Goal: Task Accomplishment & Management: Use online tool/utility

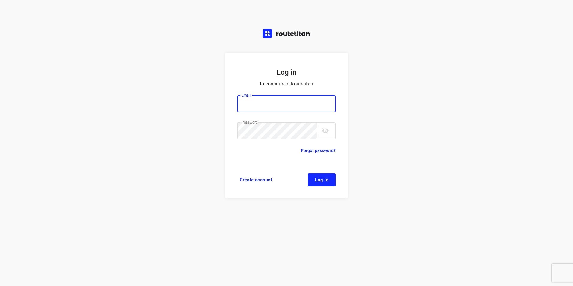
type input "plengtransport@hotmail.com"
click at [319, 182] on span "Log in" at bounding box center [321, 179] width 13 height 5
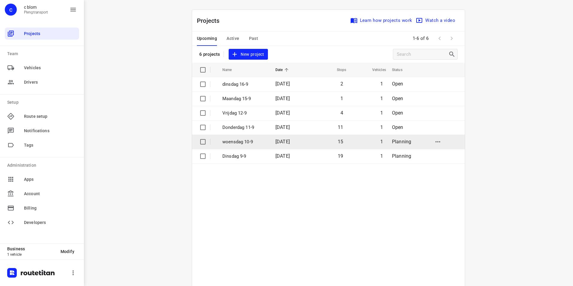
click at [248, 141] on p "woensdag 10-9" at bounding box center [244, 141] width 44 height 7
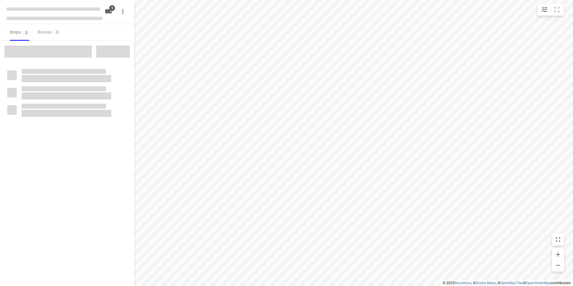
type input "distance"
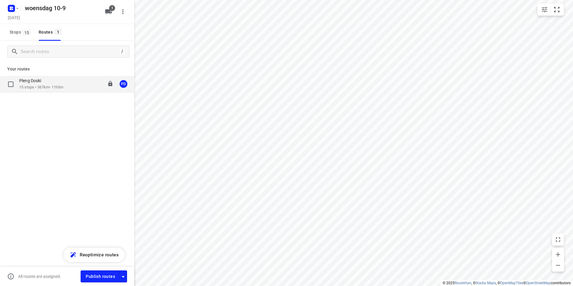
click at [63, 84] on div "Pleng Doski" at bounding box center [41, 81] width 44 height 7
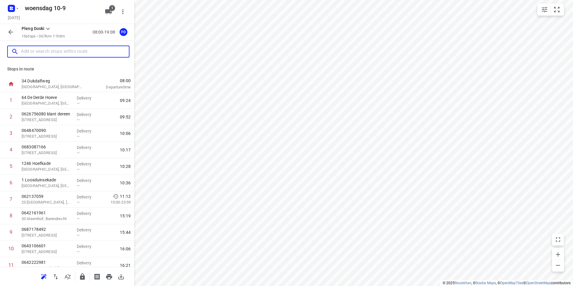
click at [64, 52] on input "text" at bounding box center [75, 51] width 108 height 9
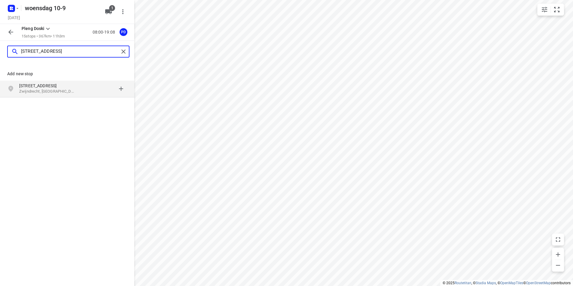
type input "[STREET_ADDRESS]"
click at [62, 92] on p "Zwijndrecht, [GEOGRAPHIC_DATA]" at bounding box center [46, 92] width 55 height 6
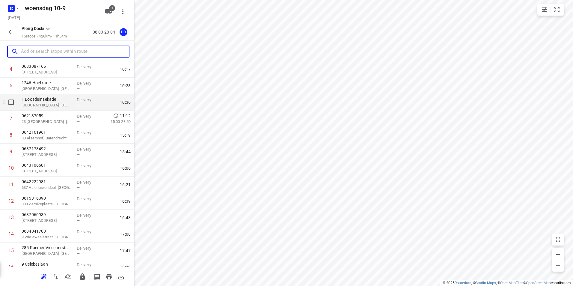
scroll to position [106, 0]
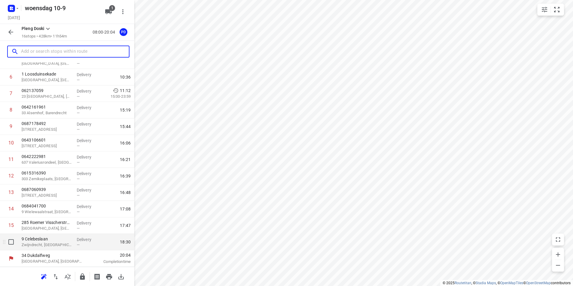
click at [51, 242] on p "Zwijndrecht, [GEOGRAPHIC_DATA]" at bounding box center [47, 245] width 50 height 6
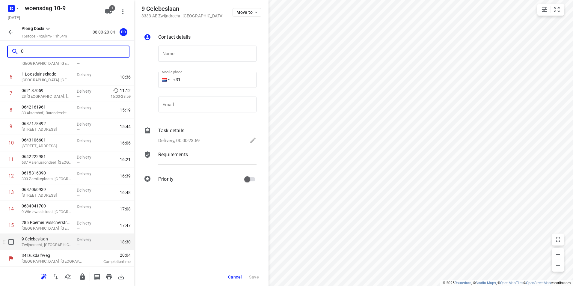
scroll to position [0, 0]
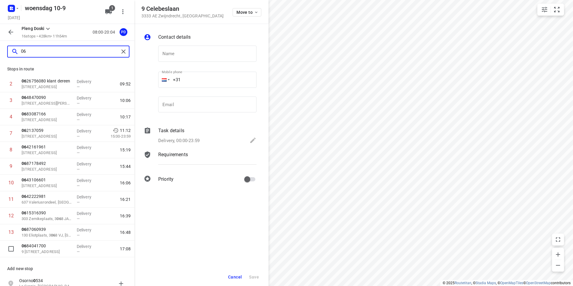
type input "06"
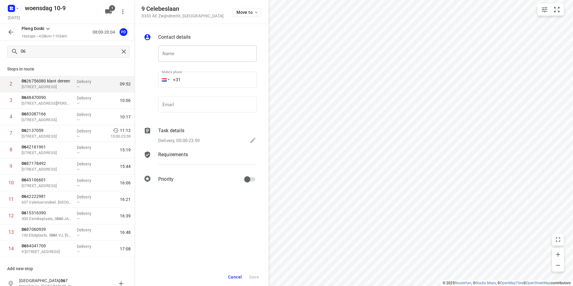
click at [199, 51] on input "text" at bounding box center [207, 54] width 98 height 16
type input "0648474073"
click at [256, 276] on span "Save" at bounding box center [254, 276] width 10 height 5
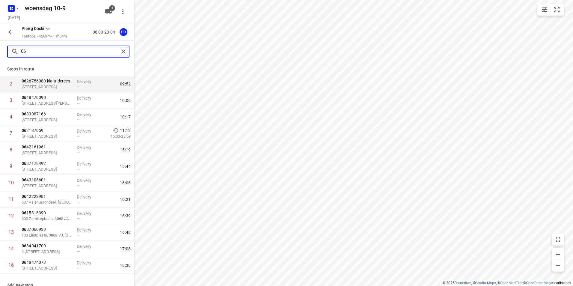
click at [50, 52] on input "06" at bounding box center [70, 51] width 98 height 9
type input "0"
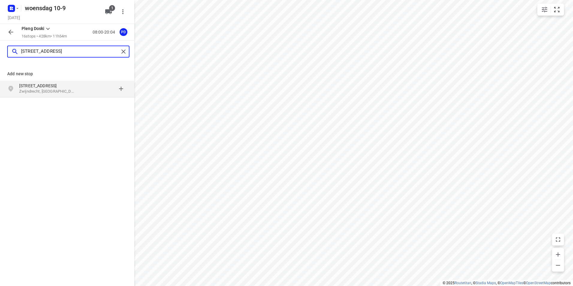
type input "[STREET_ADDRESS]"
click at [56, 90] on p "Zwijndrecht, [GEOGRAPHIC_DATA]" at bounding box center [46, 92] width 55 height 6
